Goal: Information Seeking & Learning: Learn about a topic

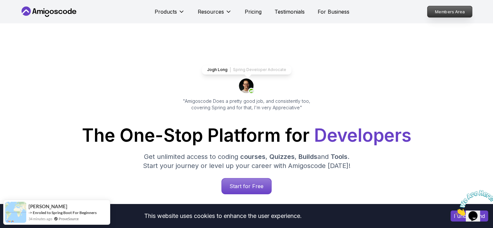
click at [451, 15] on p "Members Area" at bounding box center [450, 11] width 45 height 11
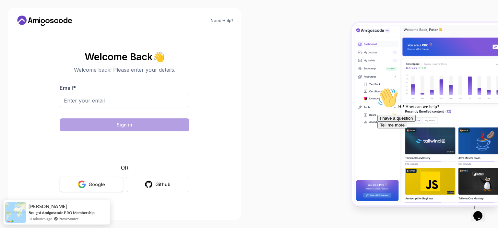
click at [91, 185] on div "Google" at bounding box center [97, 184] width 17 height 6
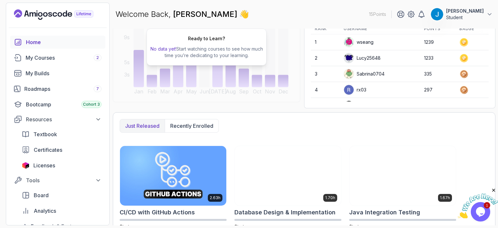
scroll to position [84, 0]
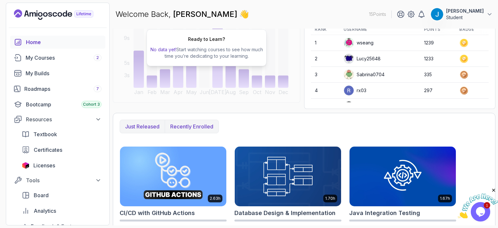
click at [214, 126] on button "Recently enrolled" at bounding box center [192, 126] width 54 height 13
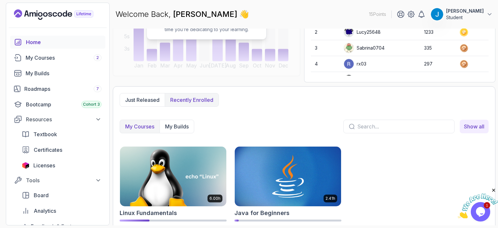
scroll to position [122, 0]
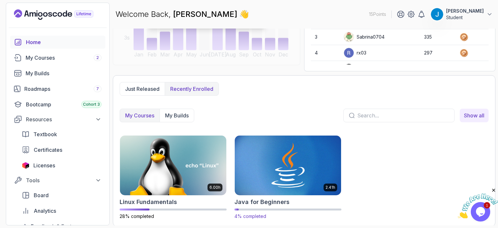
click at [266, 160] on img at bounding box center [288, 165] width 112 height 63
